Goal: Navigation & Orientation: Find specific page/section

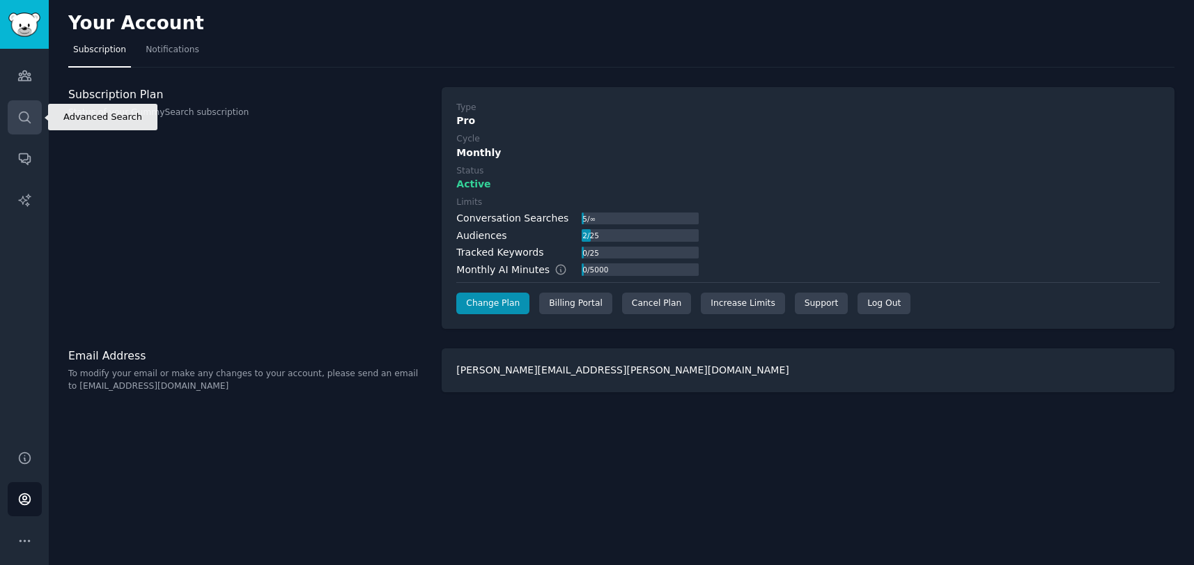
click at [23, 114] on icon "Sidebar" at bounding box center [24, 117] width 15 height 15
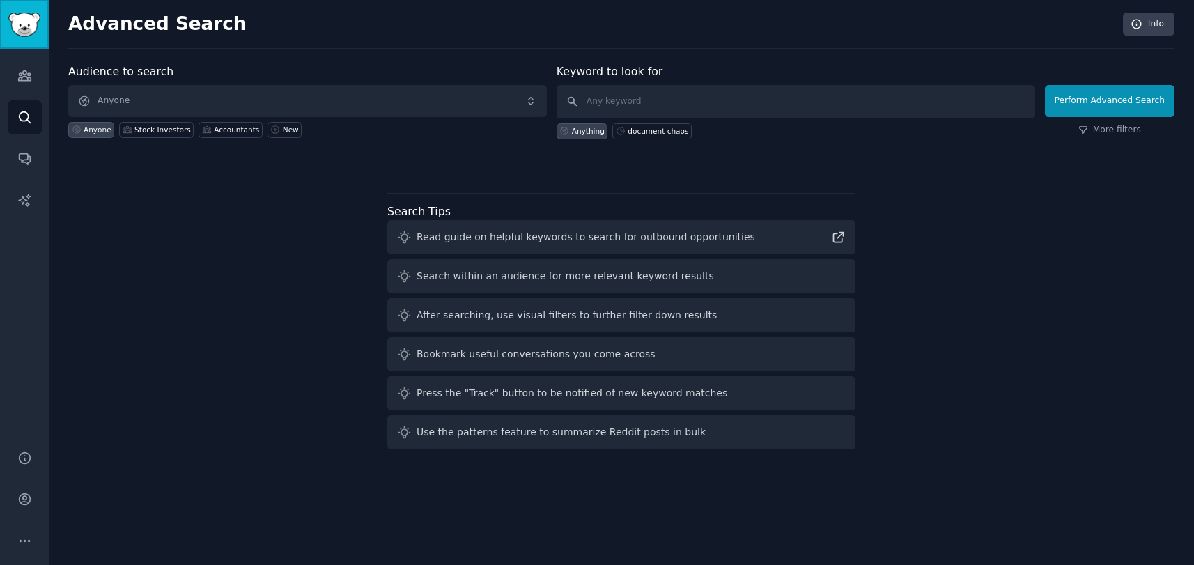
click at [28, 29] on img "Sidebar" at bounding box center [24, 25] width 32 height 24
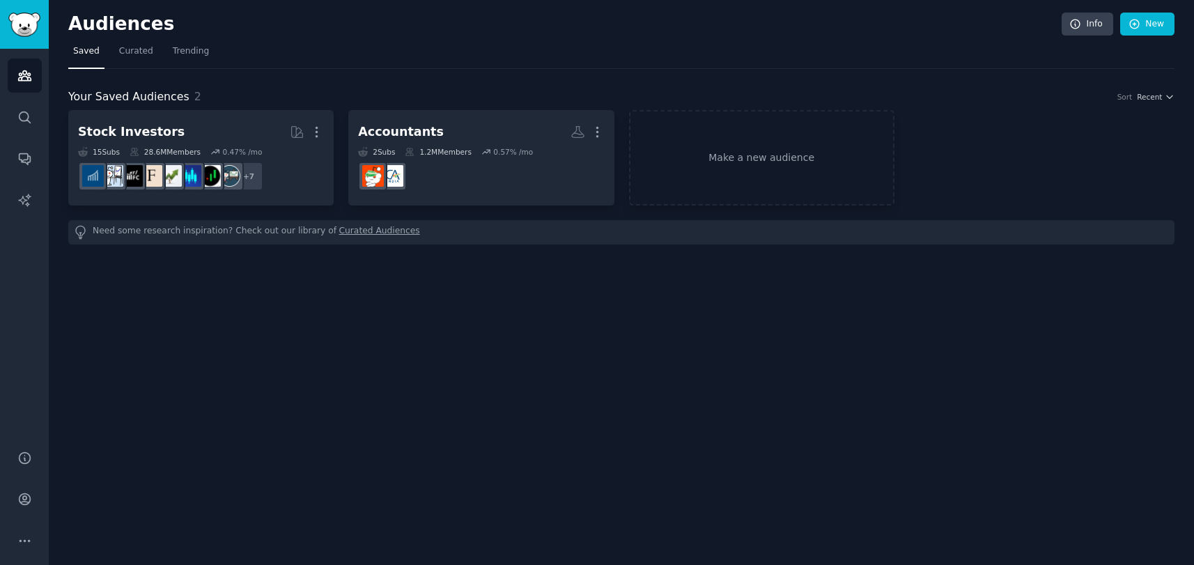
click at [129, 19] on h2 "Audiences" at bounding box center [564, 24] width 993 height 22
click at [27, 22] on img "Sidebar" at bounding box center [24, 25] width 32 height 24
click at [17, 66] on link "Audiences" at bounding box center [25, 76] width 34 height 34
click at [35, 8] on link "Sidebar" at bounding box center [24, 24] width 49 height 49
click at [26, 137] on div "Audiences Search Conversations AI Reports" at bounding box center [24, 241] width 49 height 384
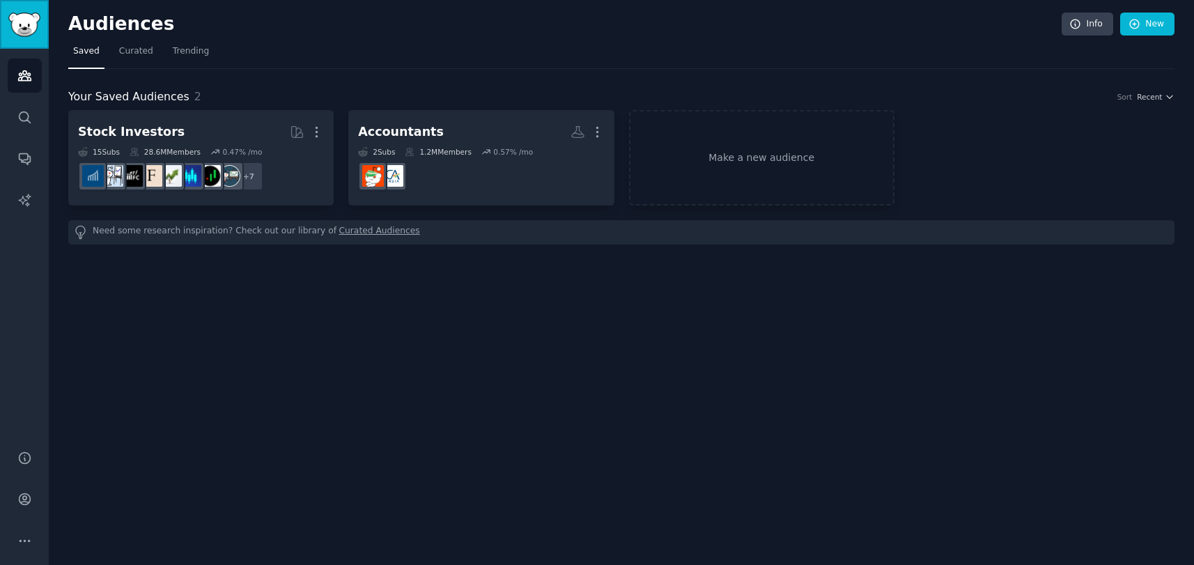
click at [19, 22] on img "Sidebar" at bounding box center [24, 25] width 32 height 24
click at [29, 63] on link "Audiences" at bounding box center [25, 76] width 34 height 34
click at [24, 106] on link "Search" at bounding box center [25, 117] width 34 height 34
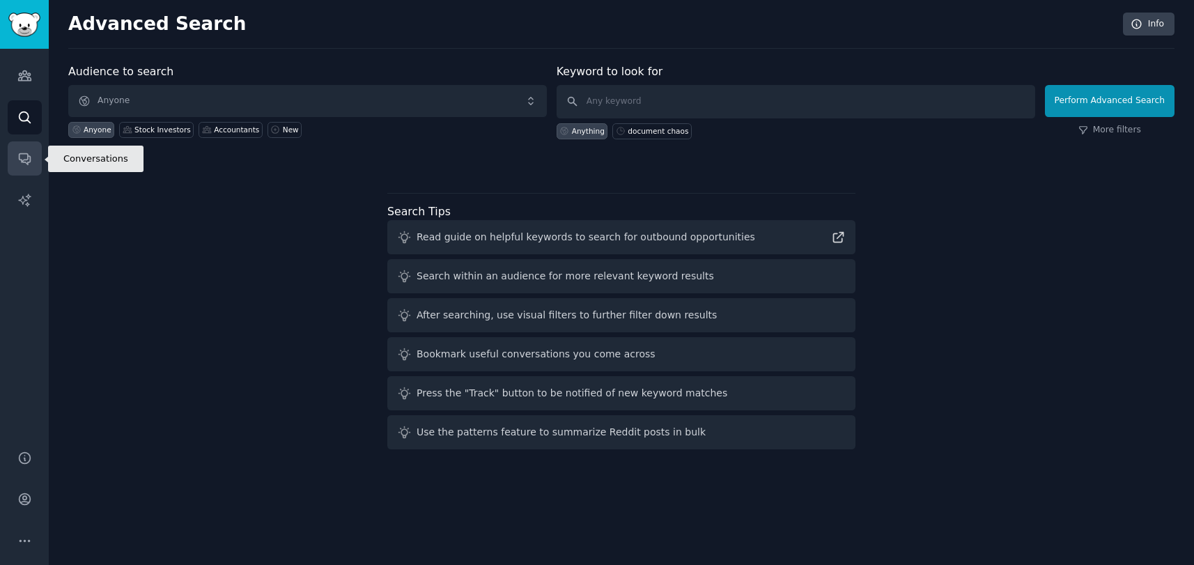
click at [25, 150] on link "Conversations" at bounding box center [25, 158] width 34 height 34
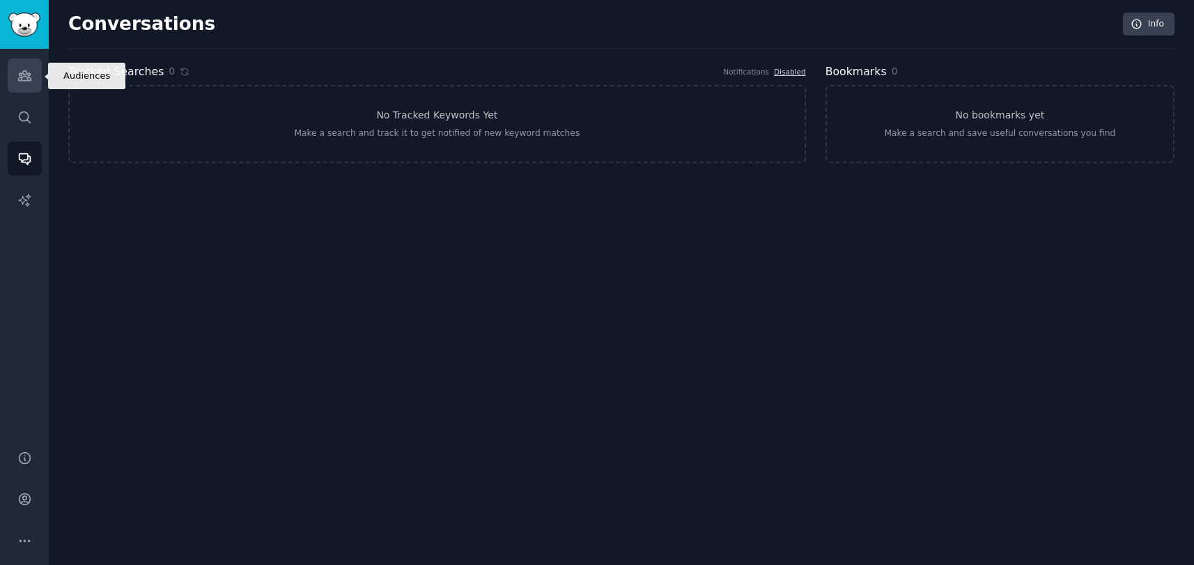
click at [14, 91] on link "Audiences" at bounding box center [25, 76] width 34 height 34
